Goal: Information Seeking & Learning: Learn about a topic

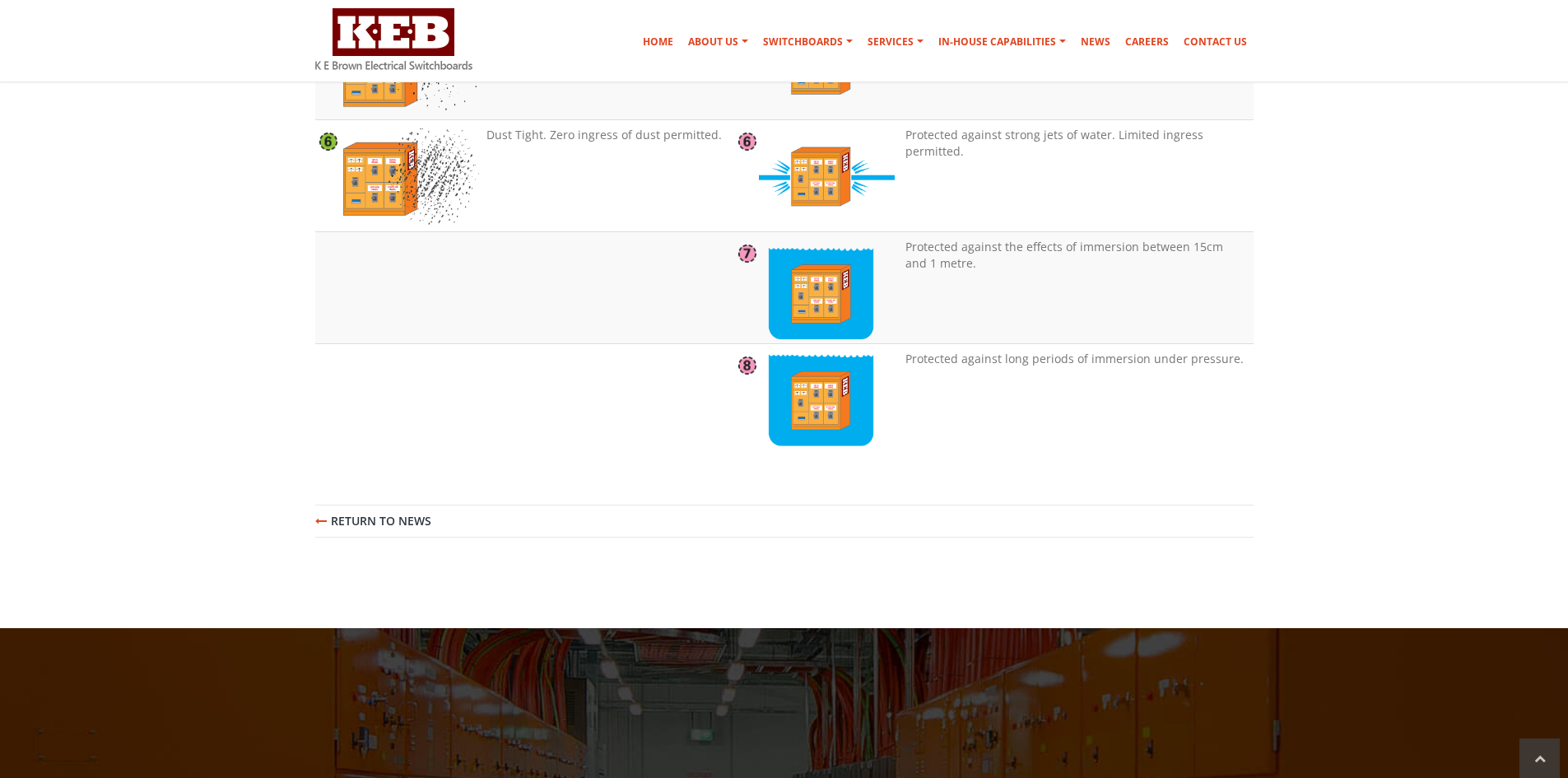
scroll to position [2140, 0]
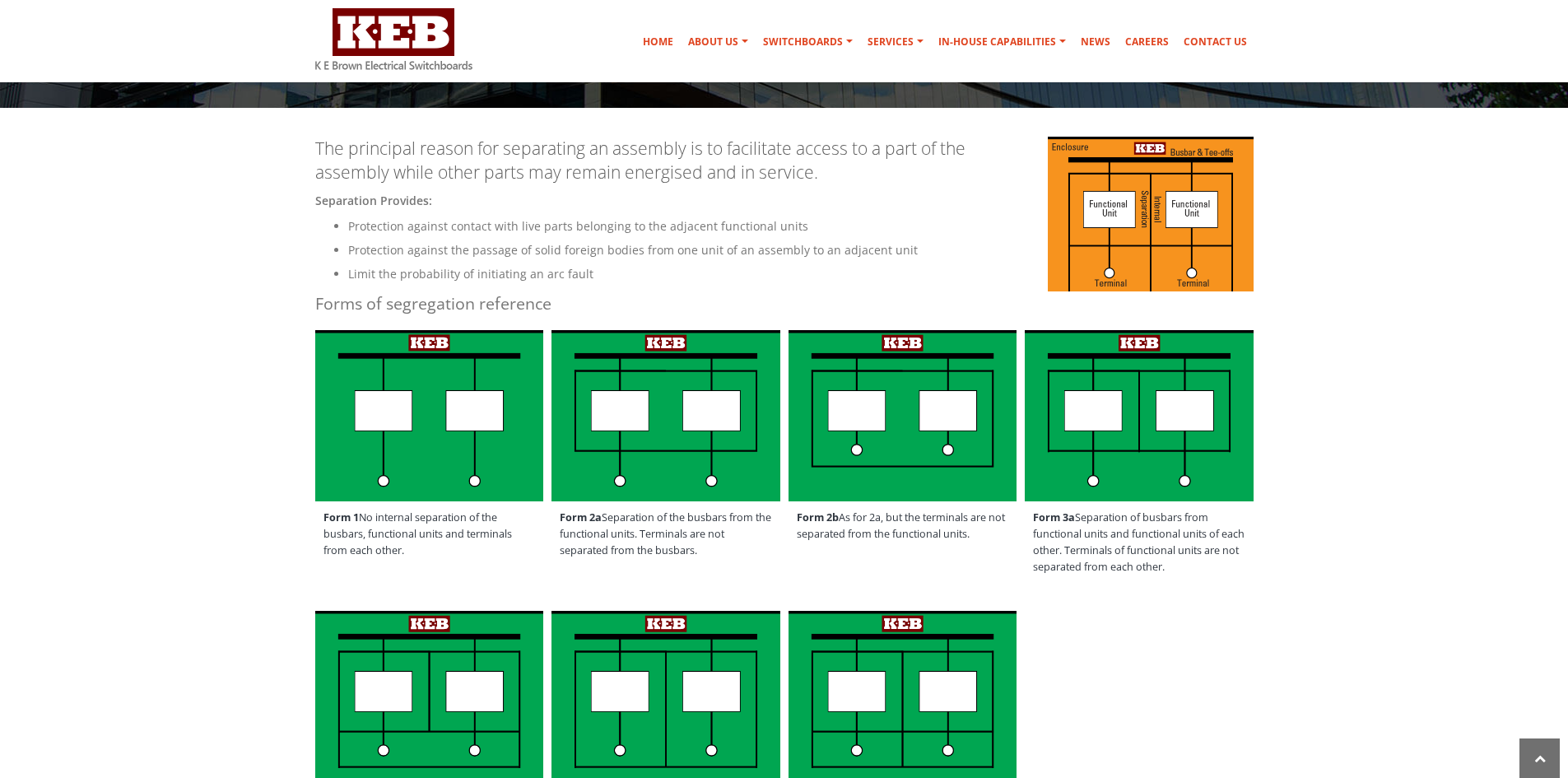
scroll to position [412, 0]
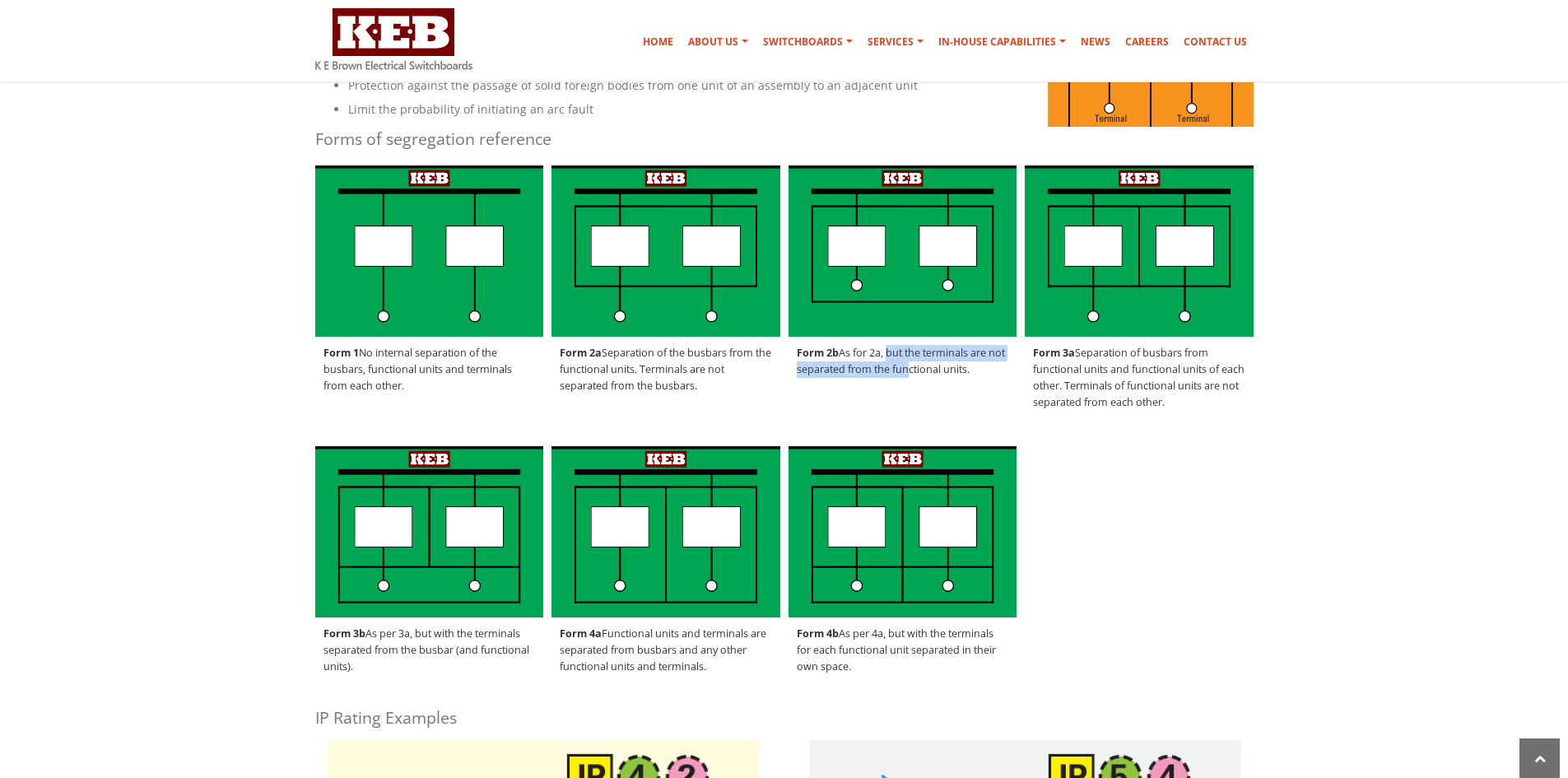
drag, startPoint x: 886, startPoint y: 353, endPoint x: 918, endPoint y: 376, distance: 39.4
click at [918, 376] on span "Form 2b As for 2a, but the terminals are not separated from the functional unit…" at bounding box center [902, 362] width 229 height 49
drag, startPoint x: 634, startPoint y: 348, endPoint x: 647, endPoint y: 385, distance: 39.2
click at [647, 385] on span "Form 2a Separation of the busbars from the functional units. Terminals are not …" at bounding box center [666, 369] width 229 height 66
click at [690, 390] on span "Form 2a Separation of the busbars from the functional units. Terminals are not …" at bounding box center [666, 369] width 229 height 66
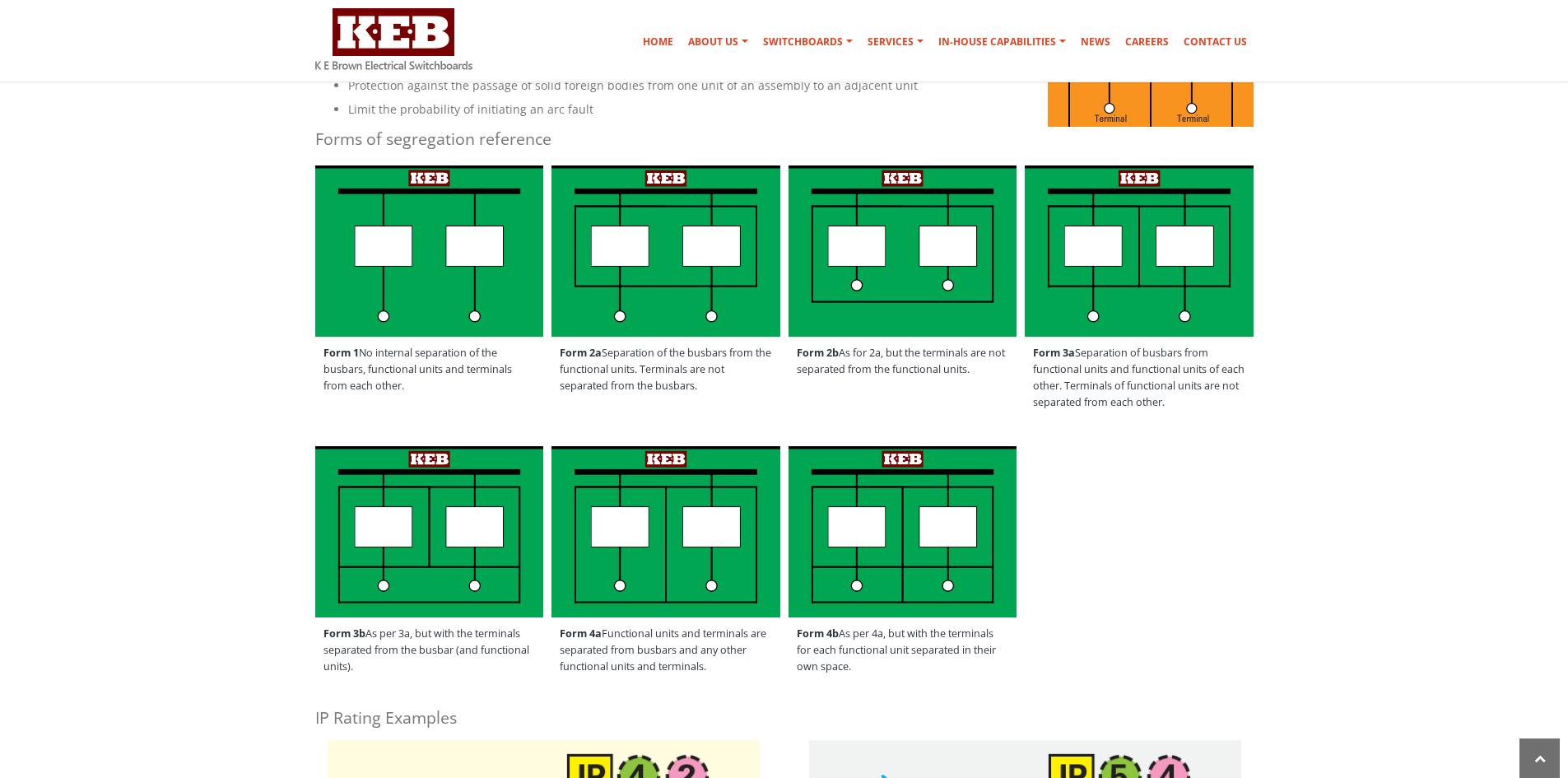
drag, startPoint x: 705, startPoint y: 388, endPoint x: 589, endPoint y: 346, distance: 123.4
click at [589, 346] on span "Form 2a Separation of the busbars from the functional units. Terminals are not …" at bounding box center [666, 369] width 229 height 66
click at [718, 392] on span "Form 2a Separation of the busbars from the functional units. Terminals are not …" at bounding box center [666, 369] width 229 height 66
